Goal: Task Accomplishment & Management: Use online tool/utility

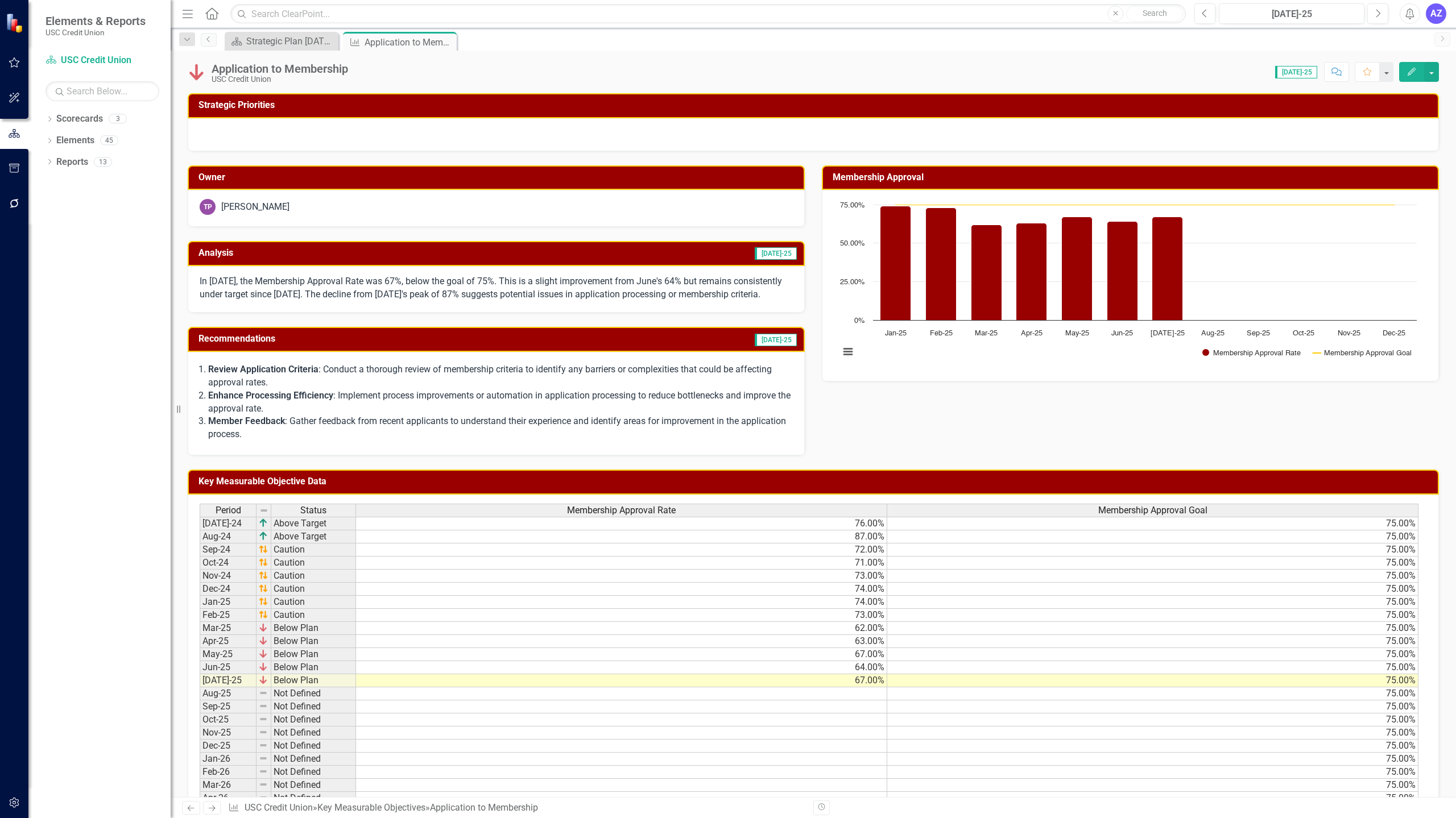
click at [648, 86] on div "Application to Membership USC Credit Union Score: 0.00 [DATE]-25 Completed Comm…" at bounding box center [813, 423] width 1285 height 746
click at [447, 41] on icon "Close" at bounding box center [446, 41] width 11 height 9
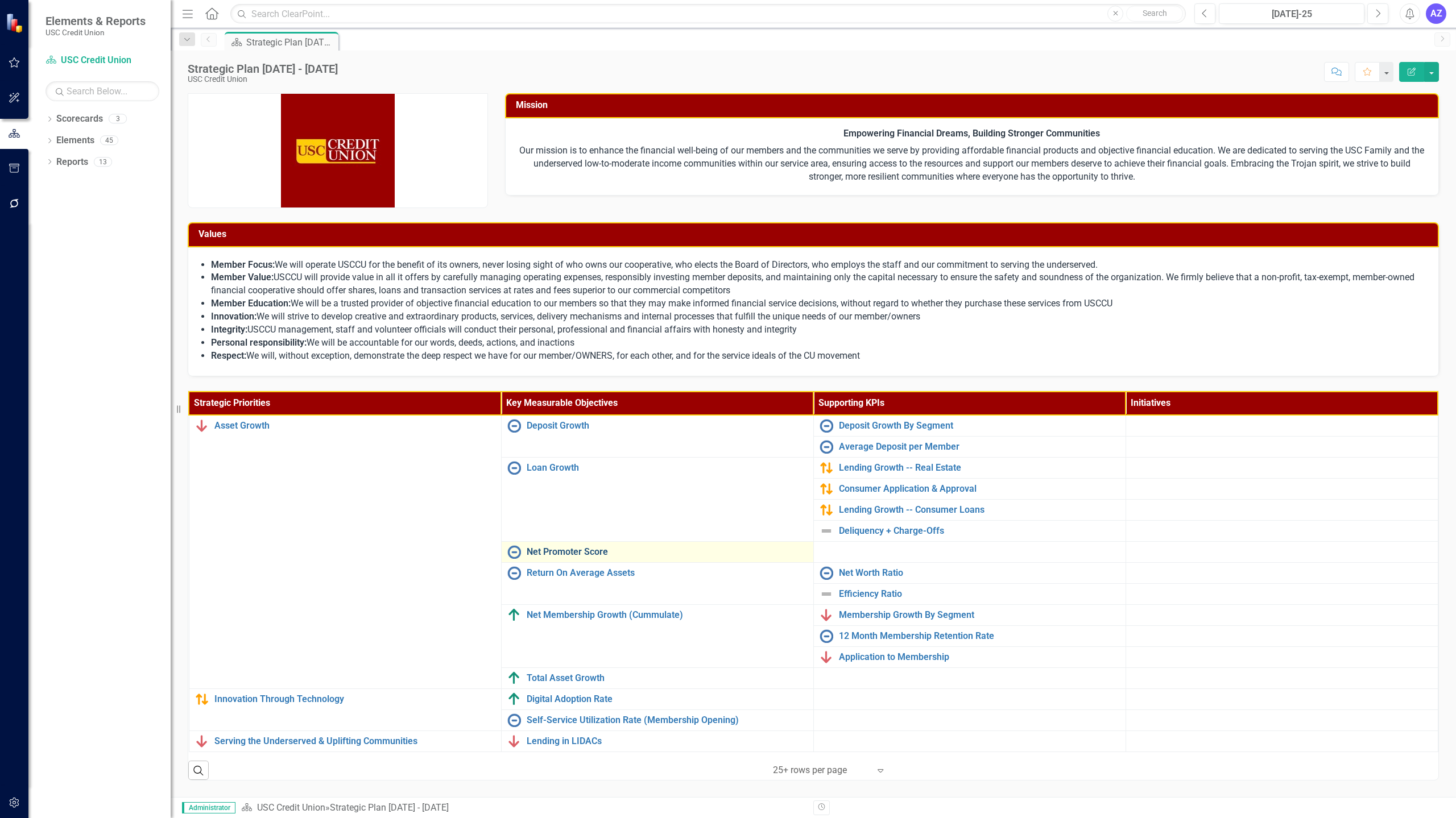
click at [578, 552] on link "Net Promoter Score" at bounding box center [667, 552] width 281 height 11
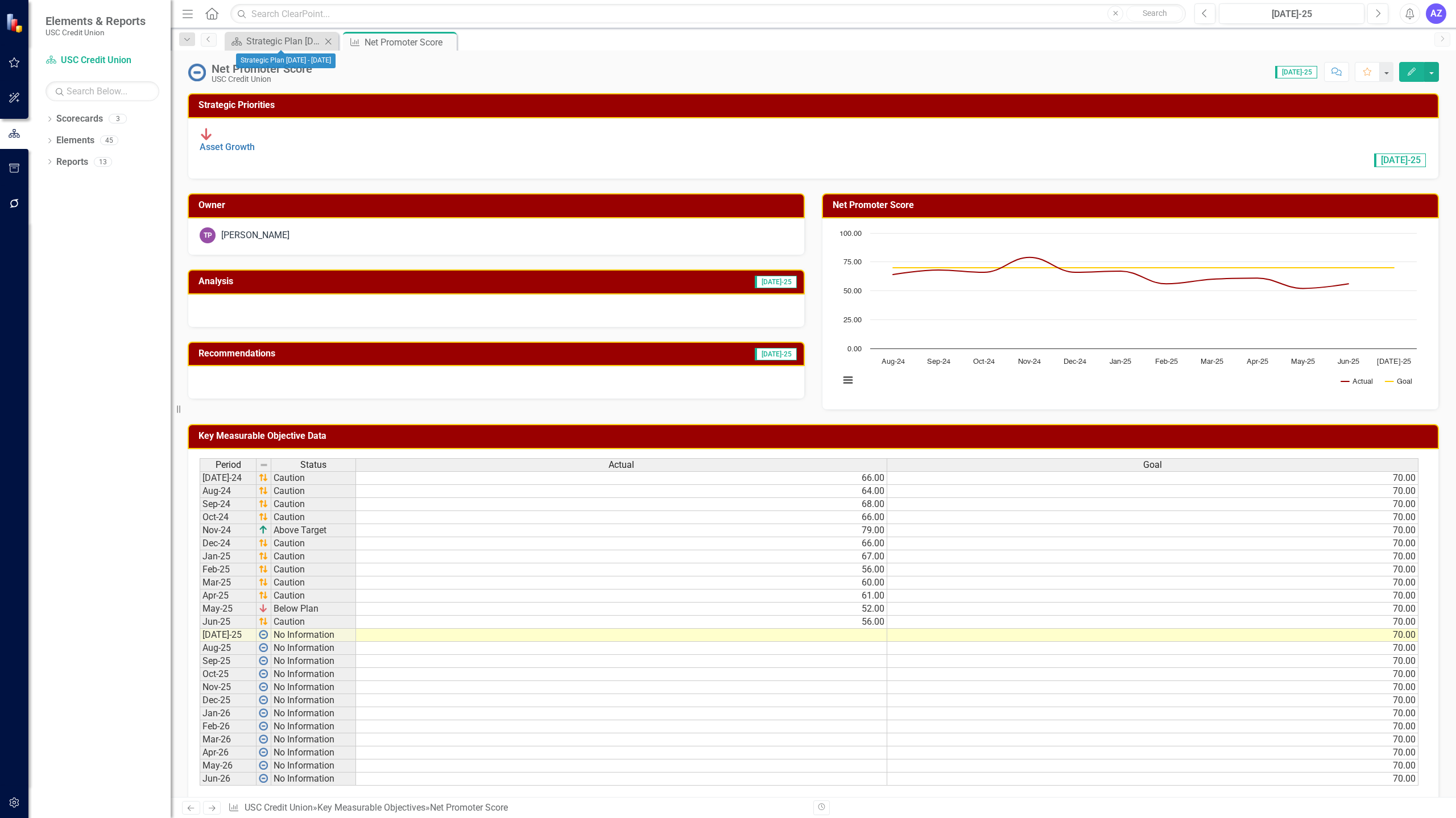
click at [249, 48] on div "Scorecard Strategic Plan [DATE] - [DATE] Close" at bounding box center [282, 41] width 114 height 19
click at [260, 41] on div "Strategic Plan [DATE] - [DATE]" at bounding box center [284, 41] width 75 height 14
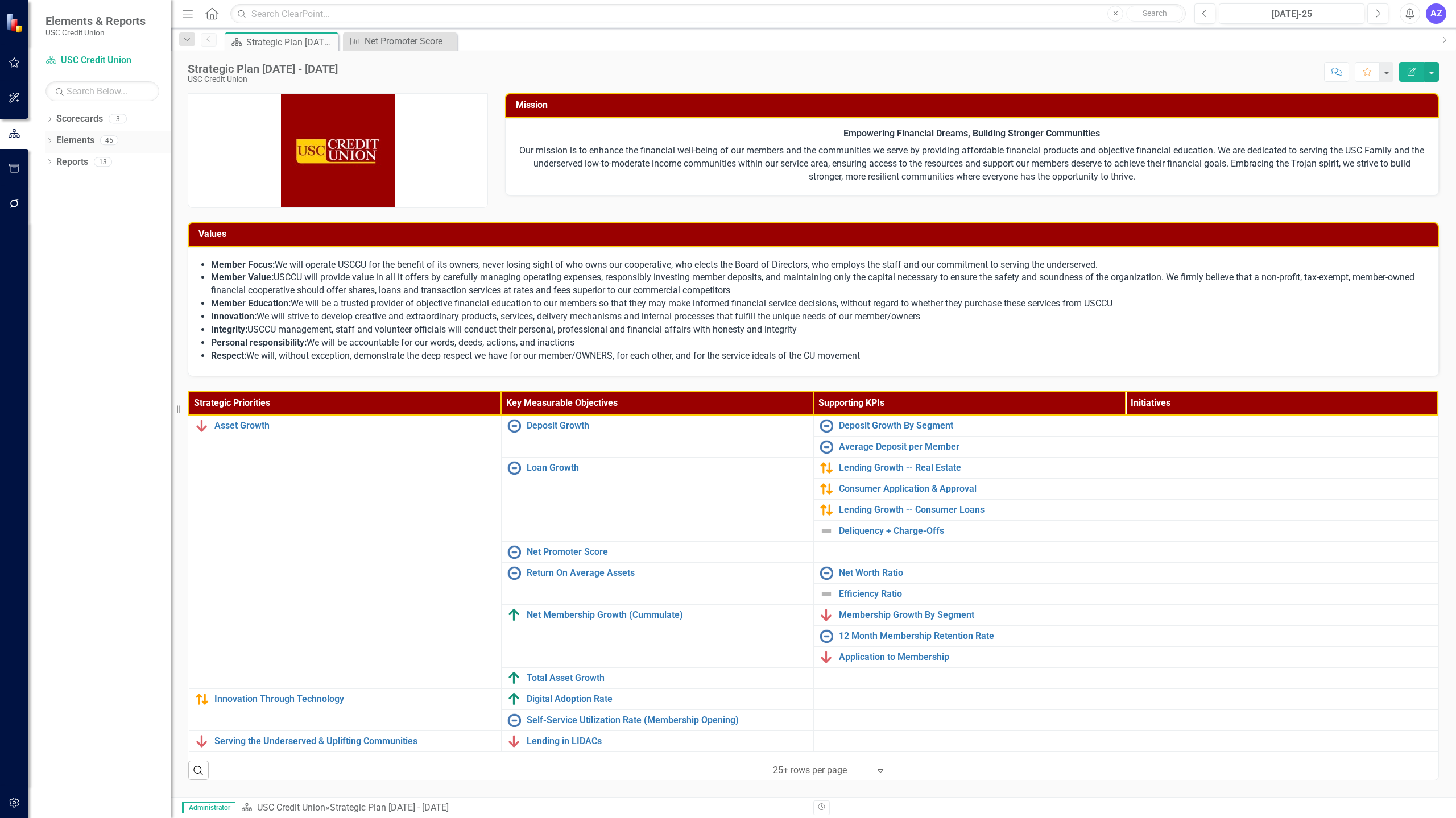
click at [92, 143] on link "Elements" at bounding box center [75, 140] width 38 height 13
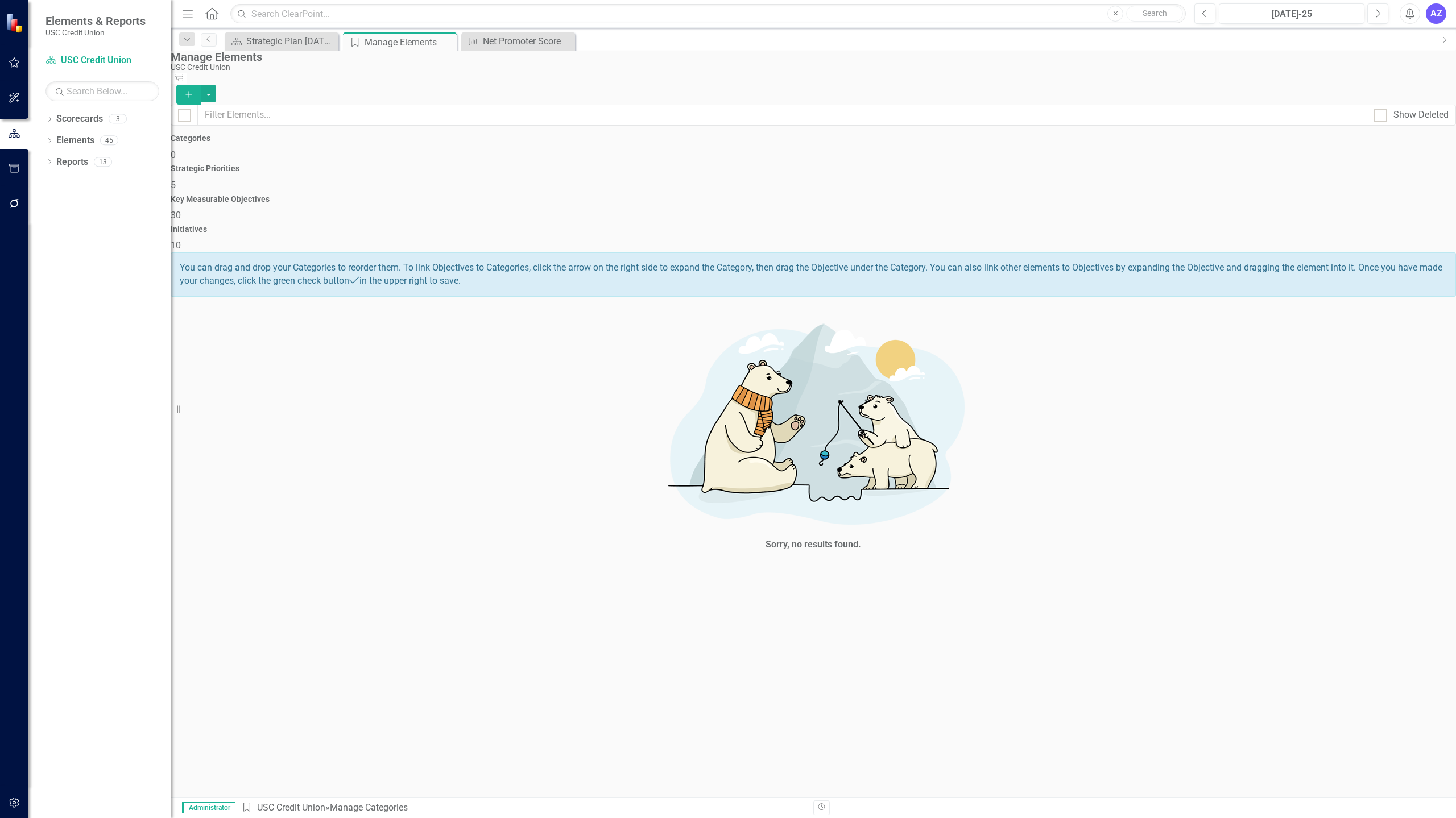
click at [988, 195] on div "Key Measurable Objectives 30" at bounding box center [813, 209] width 1285 height 27
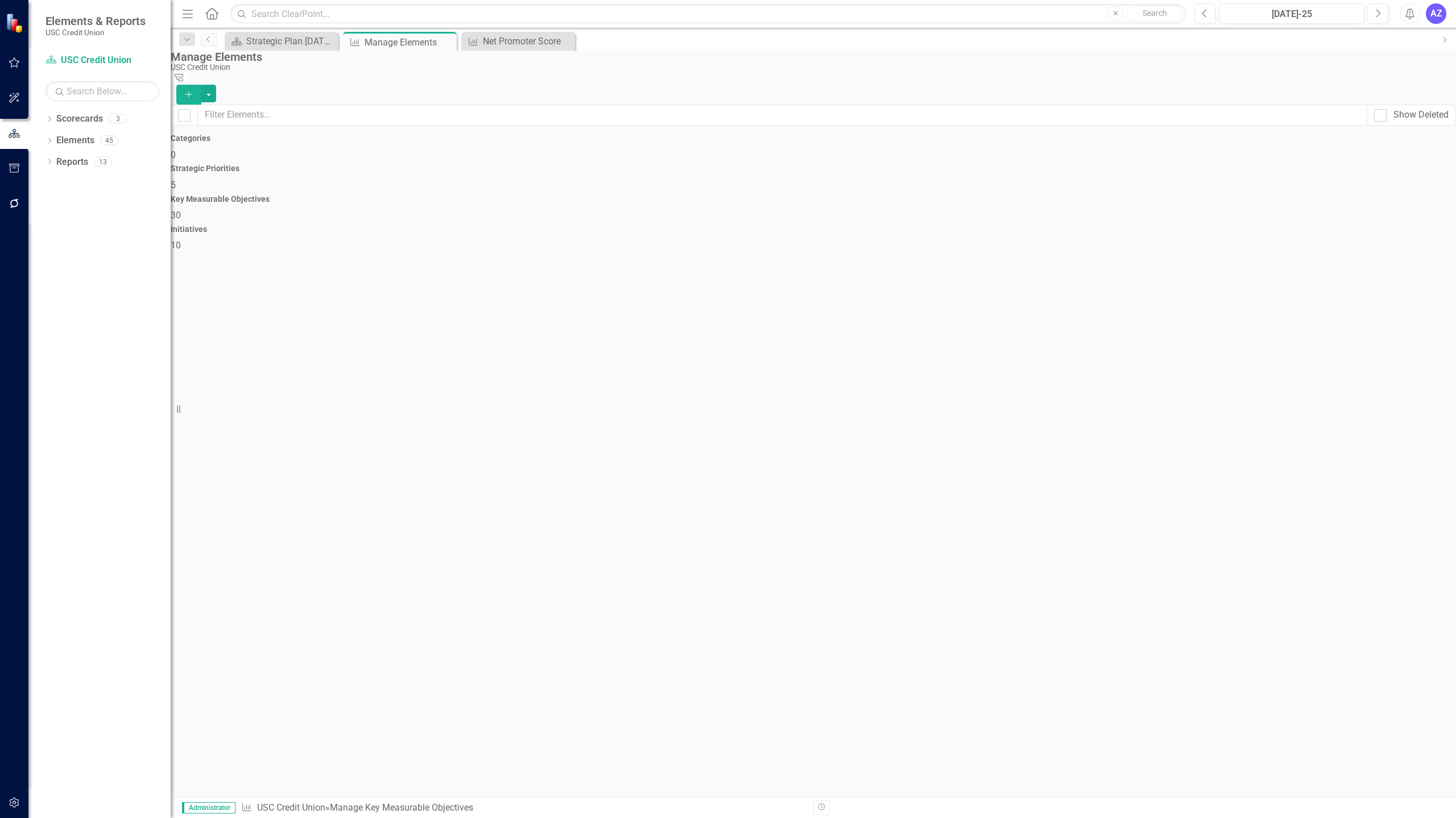
checkbox input "false"
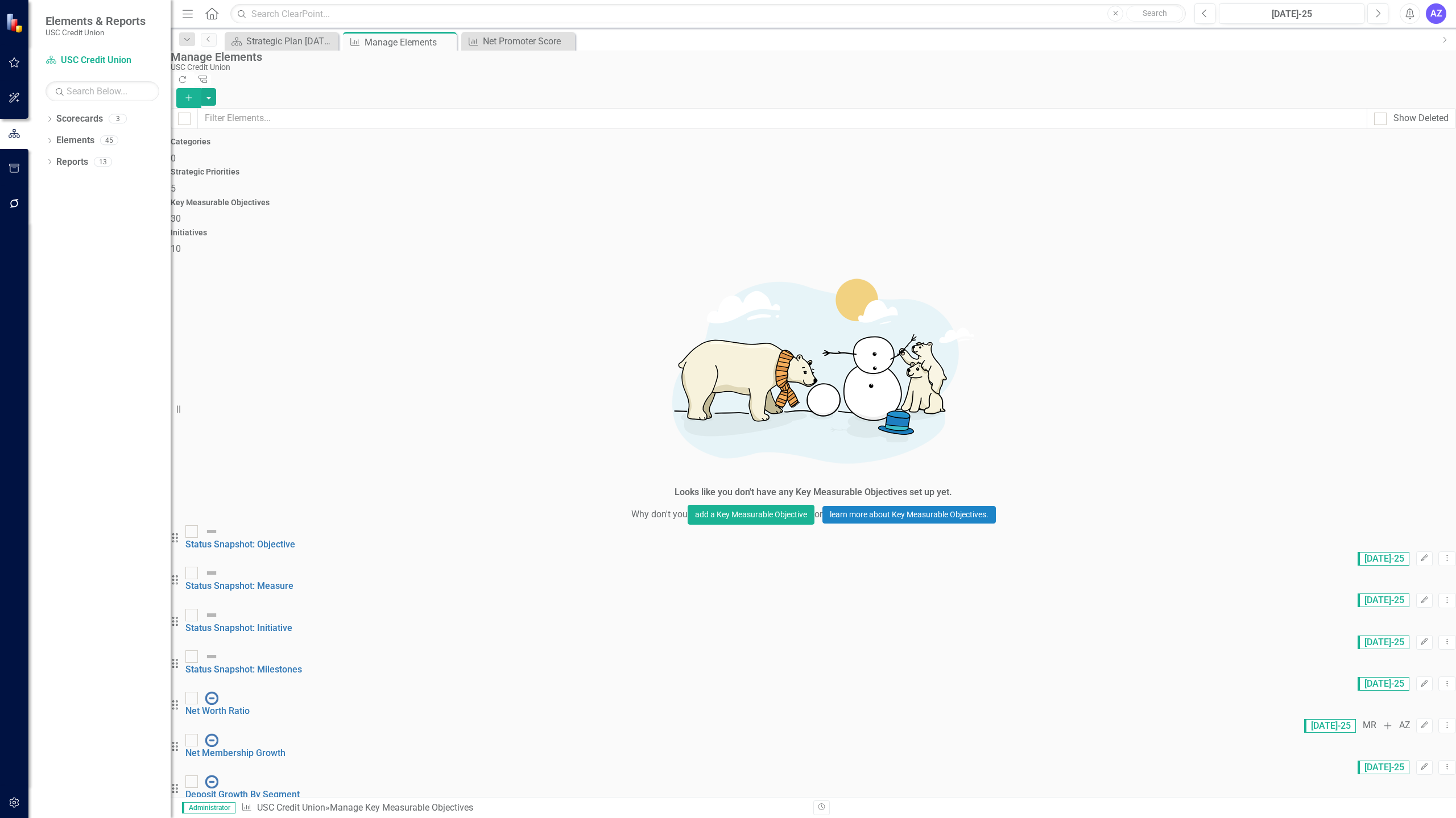
scroll to position [483, 0]
click at [1366, 435] on link "Copy Duplicate Key Measurable Objective" at bounding box center [1344, 443] width 171 height 21
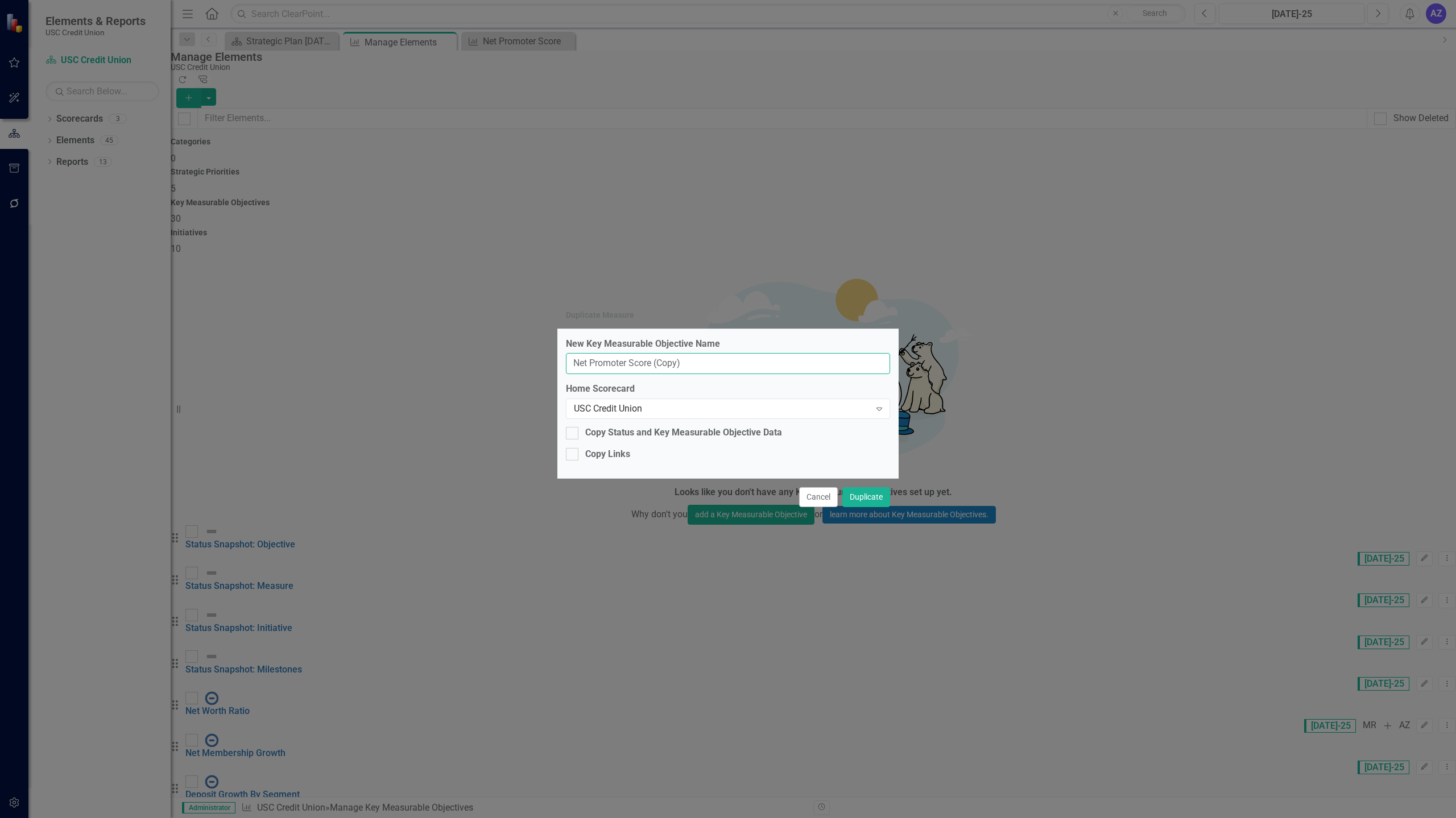
click at [751, 367] on input "Net Promoter Score (Copy)" at bounding box center [728, 364] width 324 height 21
click at [723, 365] on input "Net Promoter Score (Copy)" at bounding box center [728, 364] width 324 height 21
type input "Net Promoter Score (NPS) Quarterly"
click at [883, 498] on button "Duplicate" at bounding box center [867, 497] width 48 height 20
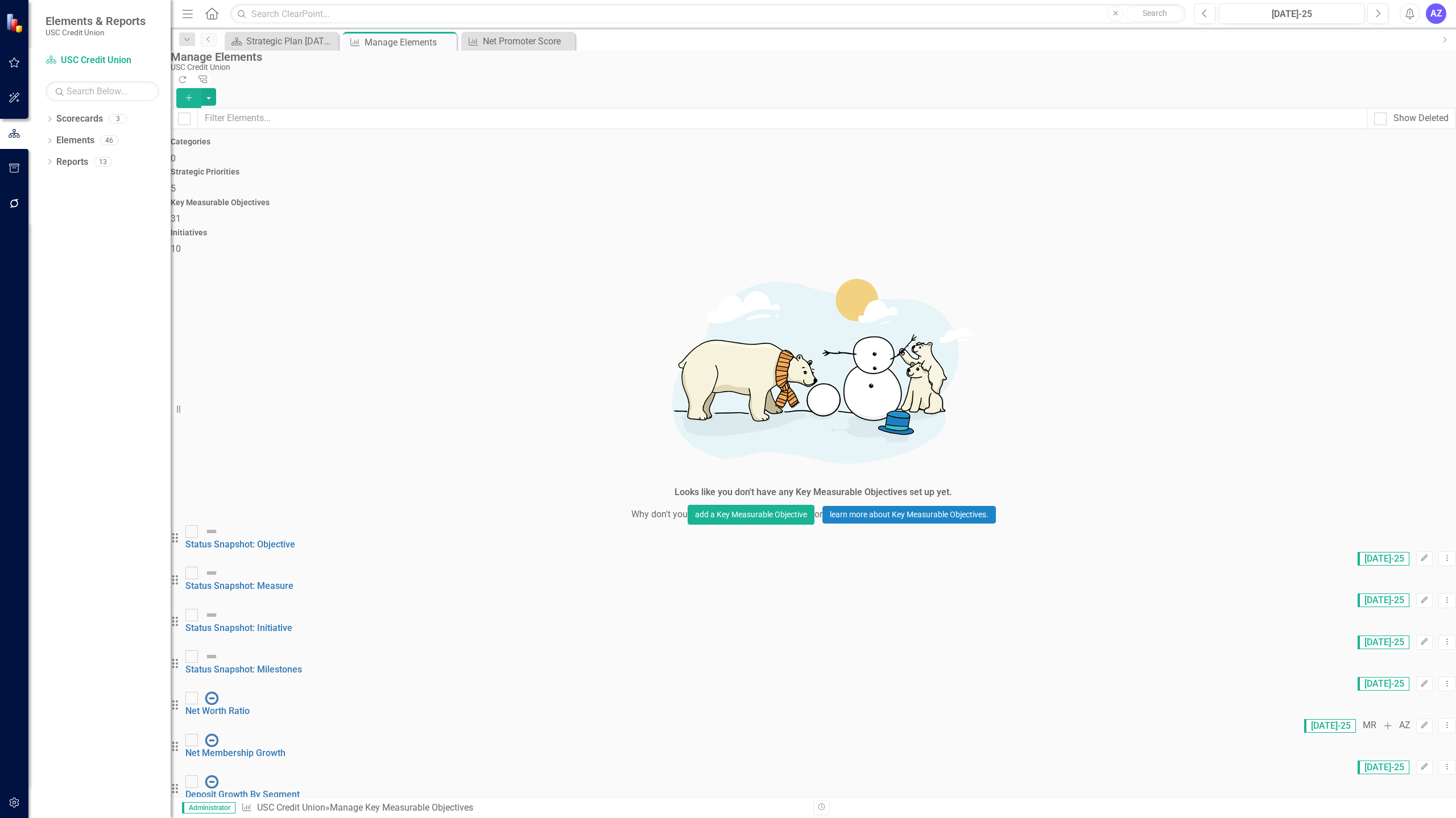
scroll to position [364, 0]
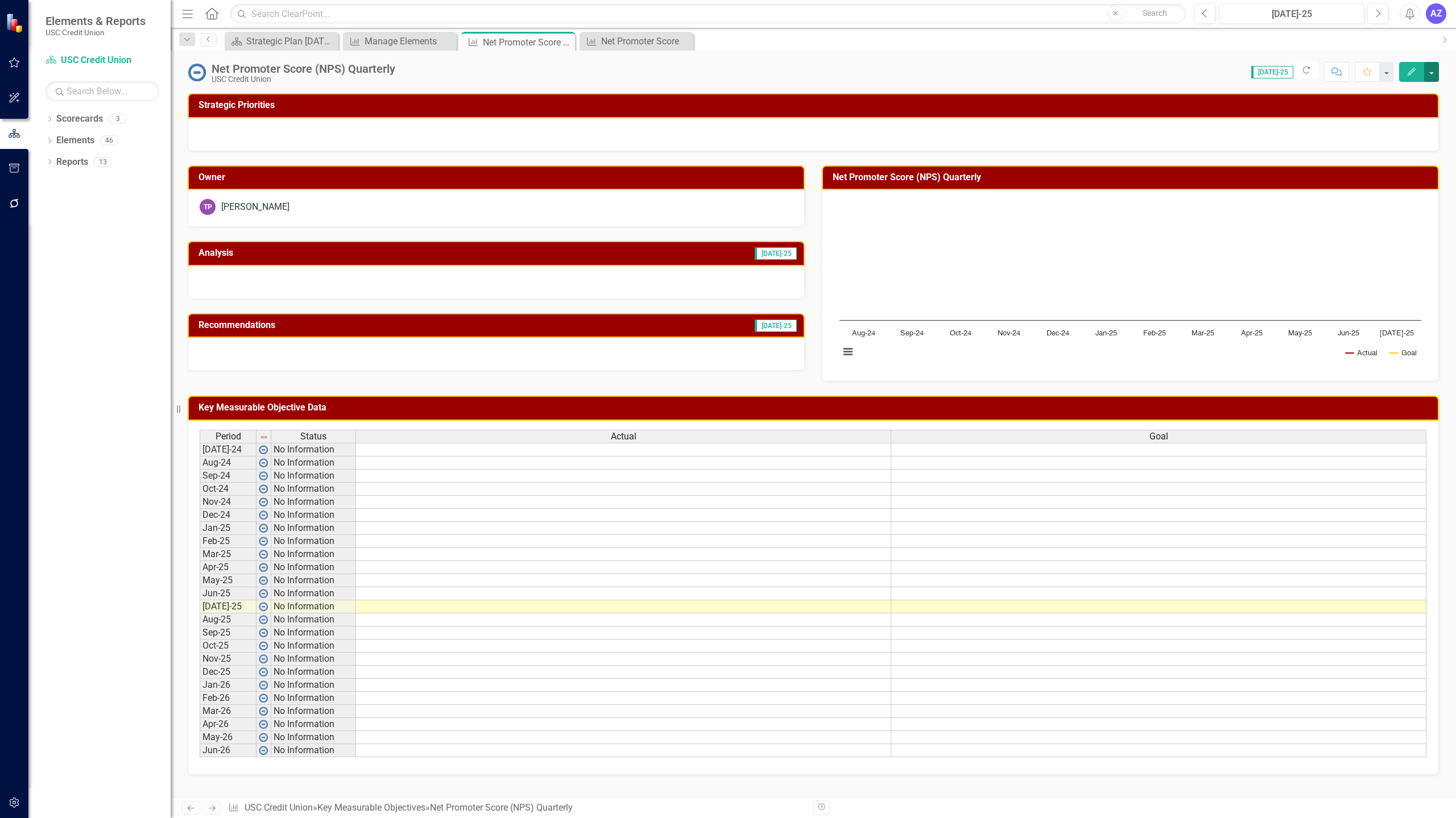
click at [1429, 79] on button "button" at bounding box center [1431, 72] width 15 height 20
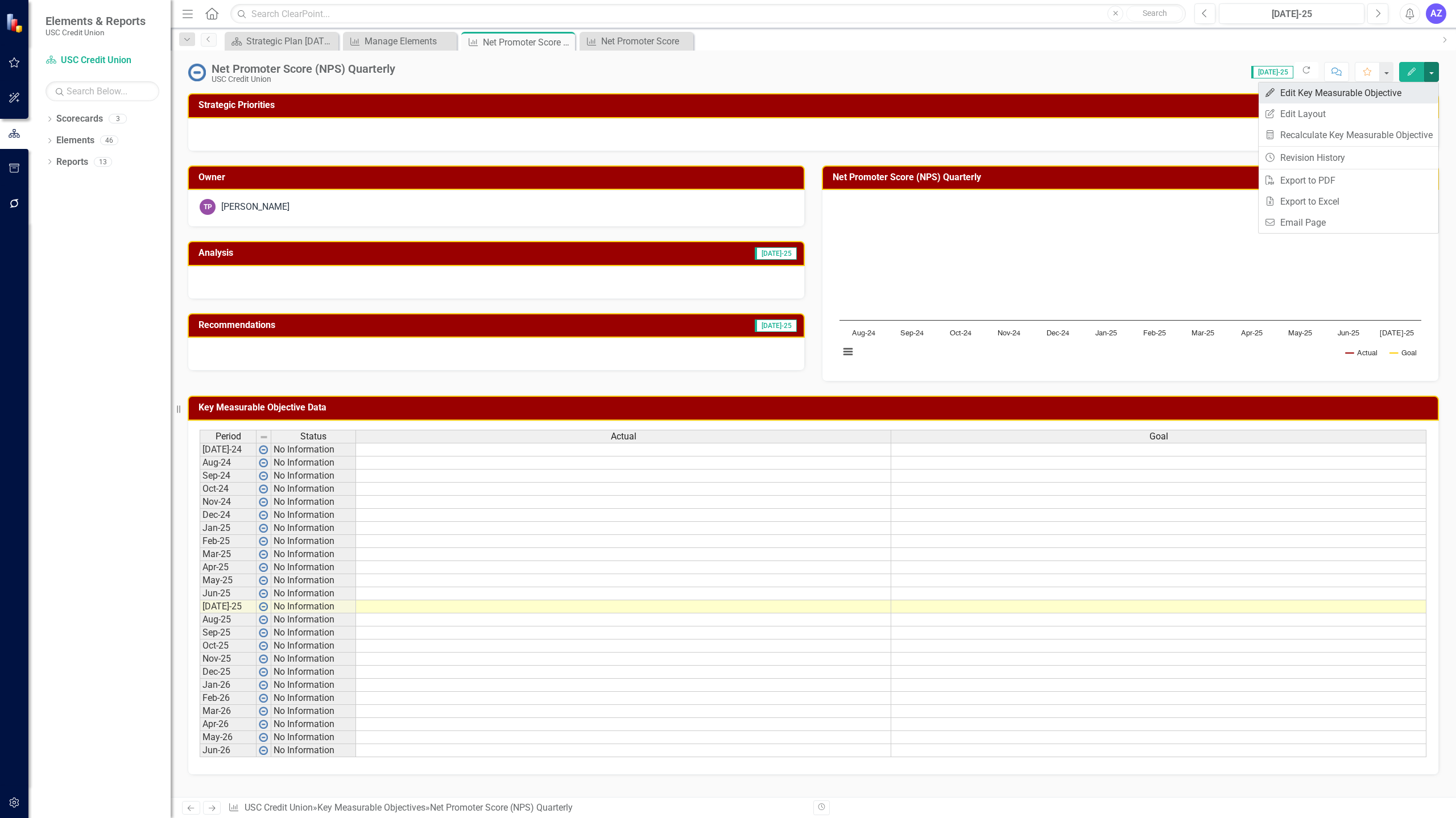
click at [1414, 88] on link "Edit Edit Key Measurable Objective" at bounding box center [1349, 93] width 180 height 21
